Goal: Information Seeking & Learning: Learn about a topic

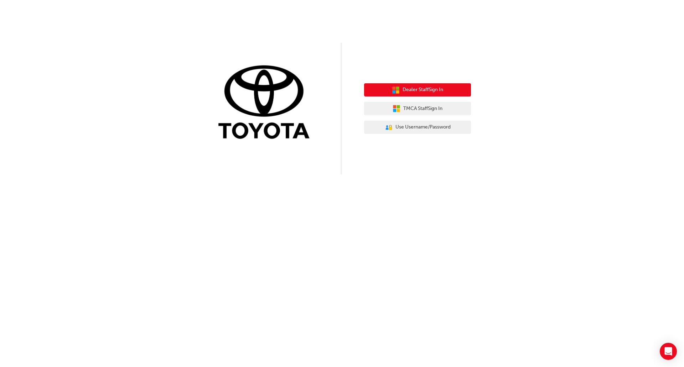
click at [452, 89] on button "Dealer Staff Sign In" at bounding box center [417, 90] width 107 height 14
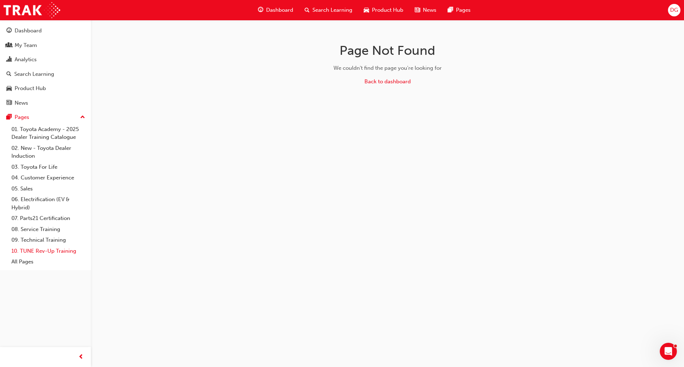
click at [60, 251] on link "10. TUNE Rev-Up Training" at bounding box center [48, 251] width 79 height 11
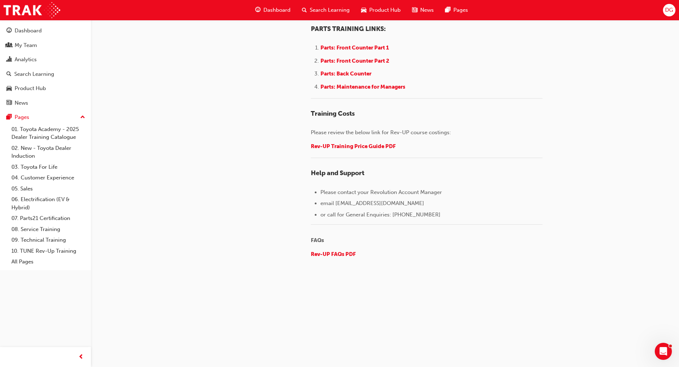
scroll to position [985, 0]
